Goal: Information Seeking & Learning: Learn about a topic

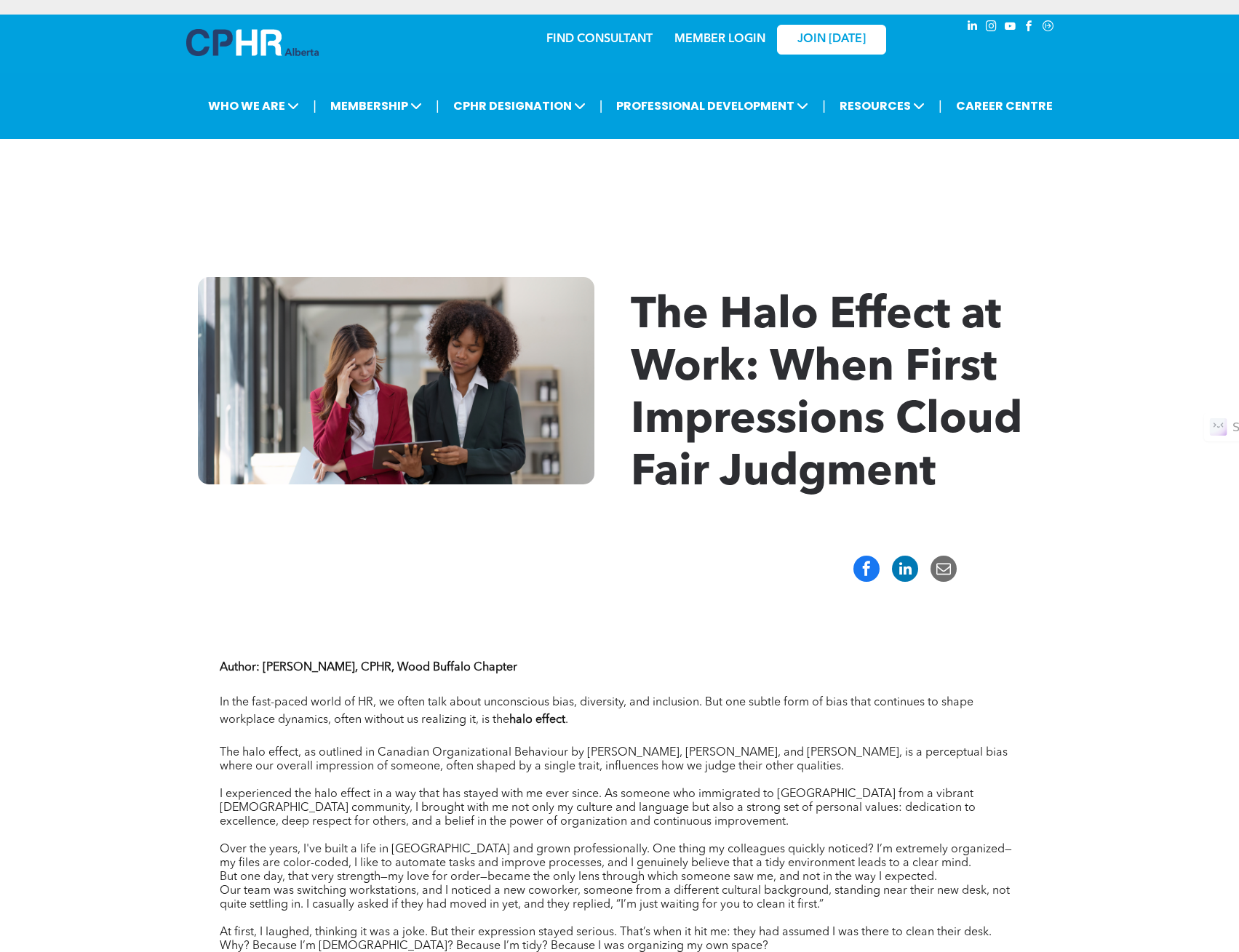
scroll to position [728, 0]
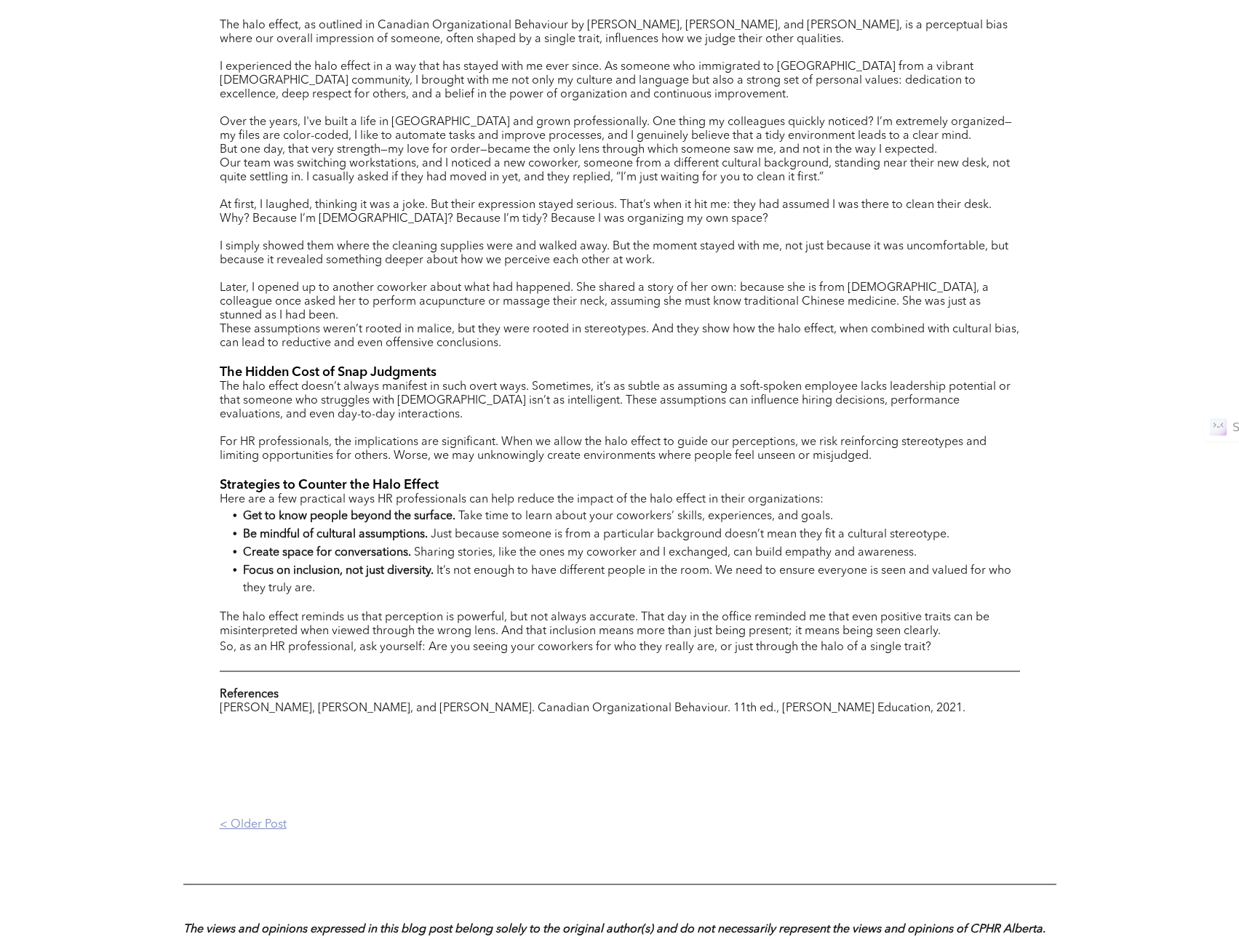
click at [266, 819] on p "< Older Post" at bounding box center [420, 825] width 401 height 14
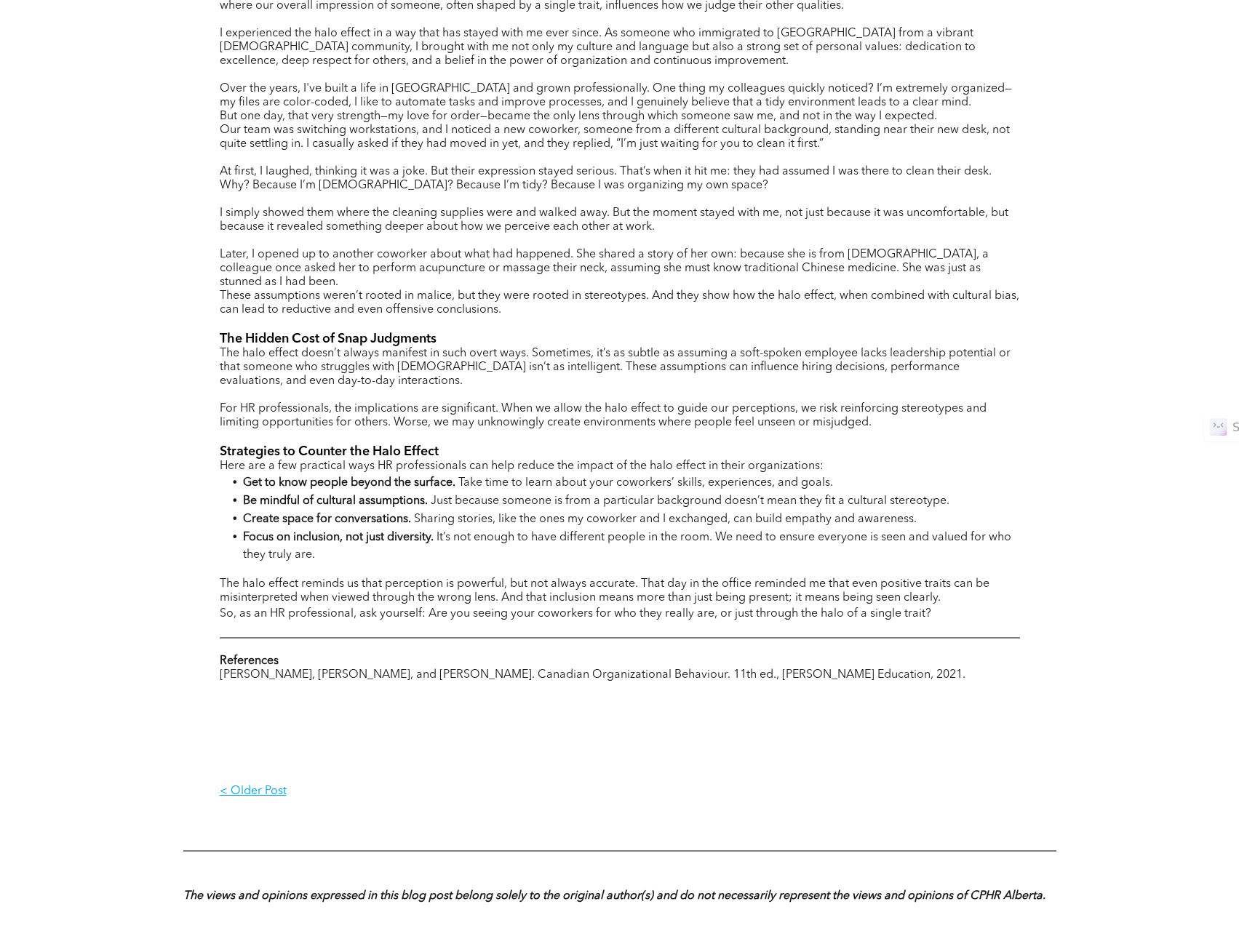
scroll to position [728, 0]
